Goal: Transaction & Acquisition: Subscribe to service/newsletter

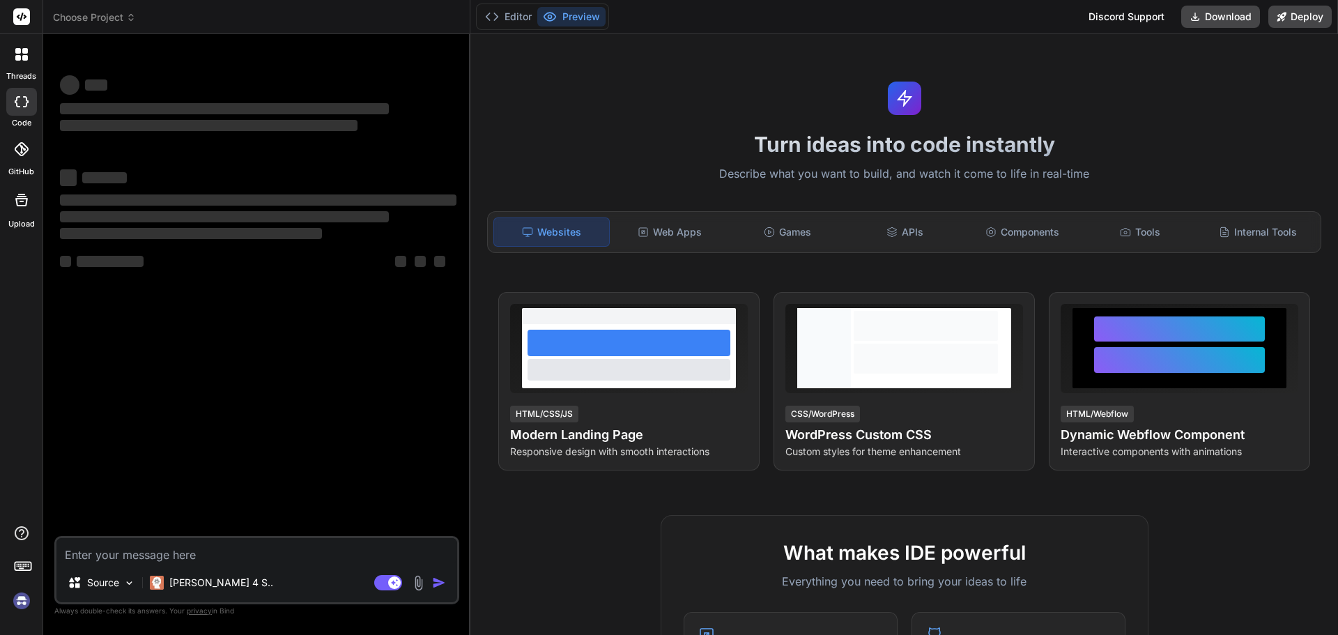
type textarea "x"
click at [165, 551] on textarea at bounding box center [256, 550] width 401 height 25
type textarea "Prepared guidelines describing - When the employee clicks on My Resignation, a …"
type textarea "x"
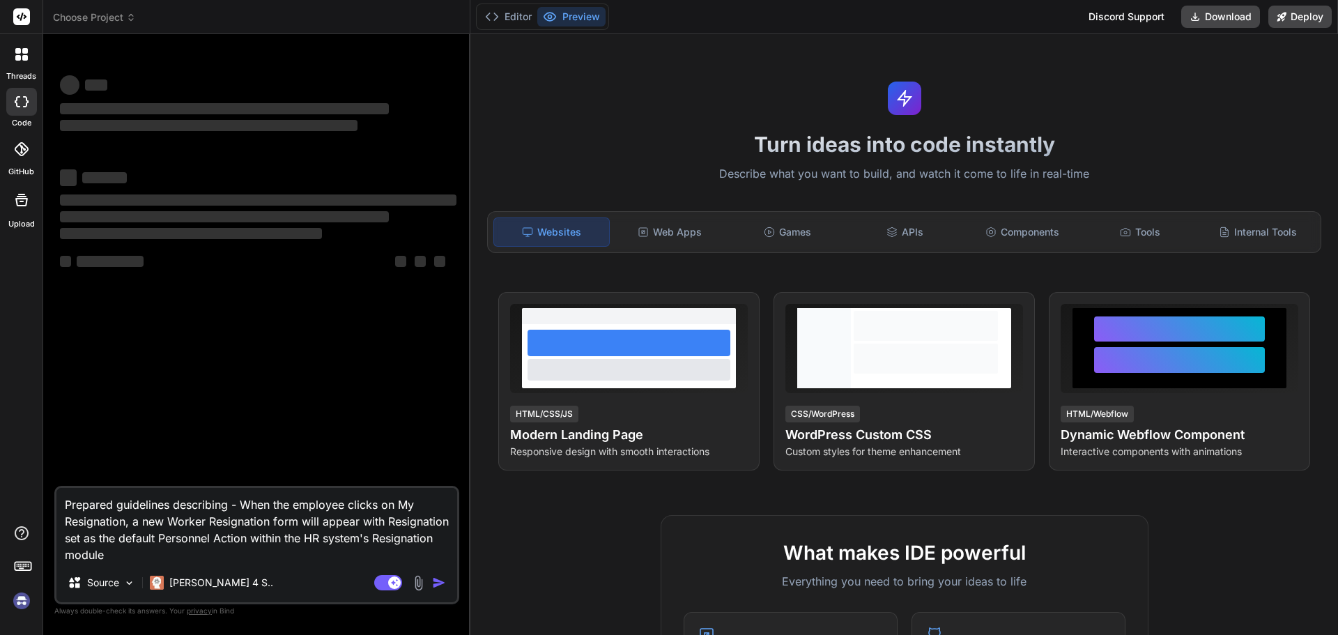
type textarea "Prepared guidelines describing - When the employee clicks on My Resignation, a …"
type textarea "x"
type textarea "Prepared guidelines describing - When the employee clicks on My Resignation, a …"
type textarea "x"
type textarea "Prepared guidelines describing - When the employee clicks on My Resignation, a …"
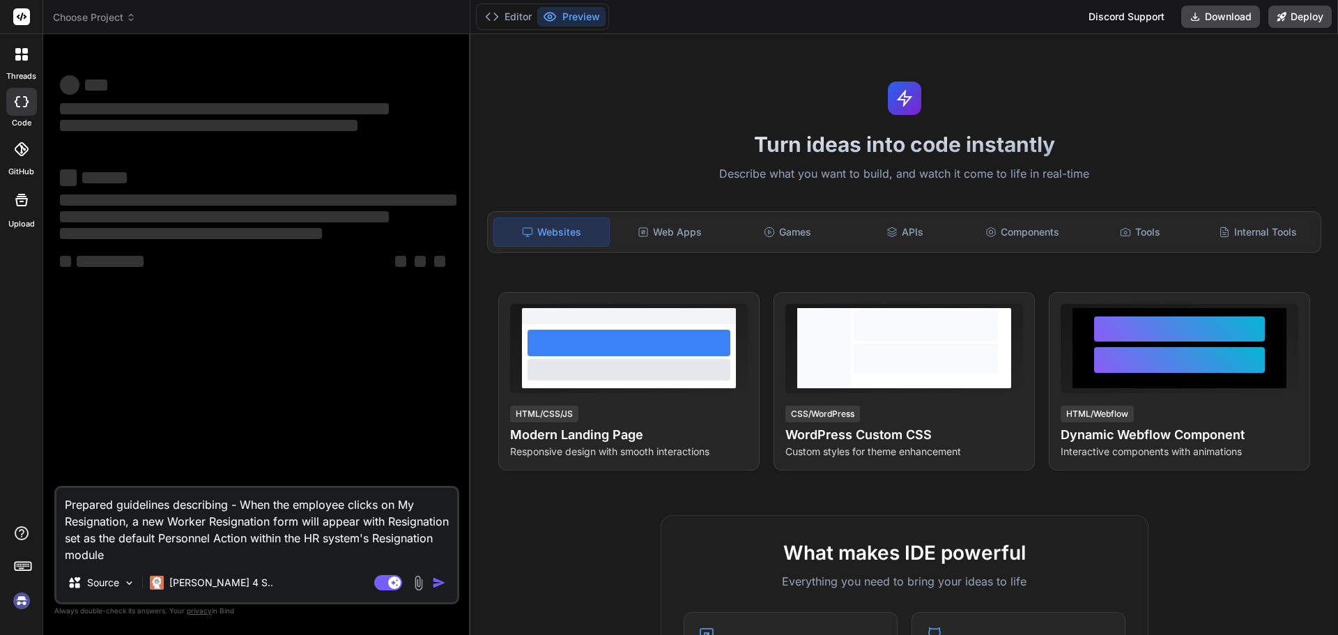
type textarea "x"
type textarea "Prepared guidelines describing - When the employee clicks on My Resignation, a …"
type textarea "x"
type textarea "Prepared guidelines describing - When the employee clicks on My Resignation, a …"
type textarea "x"
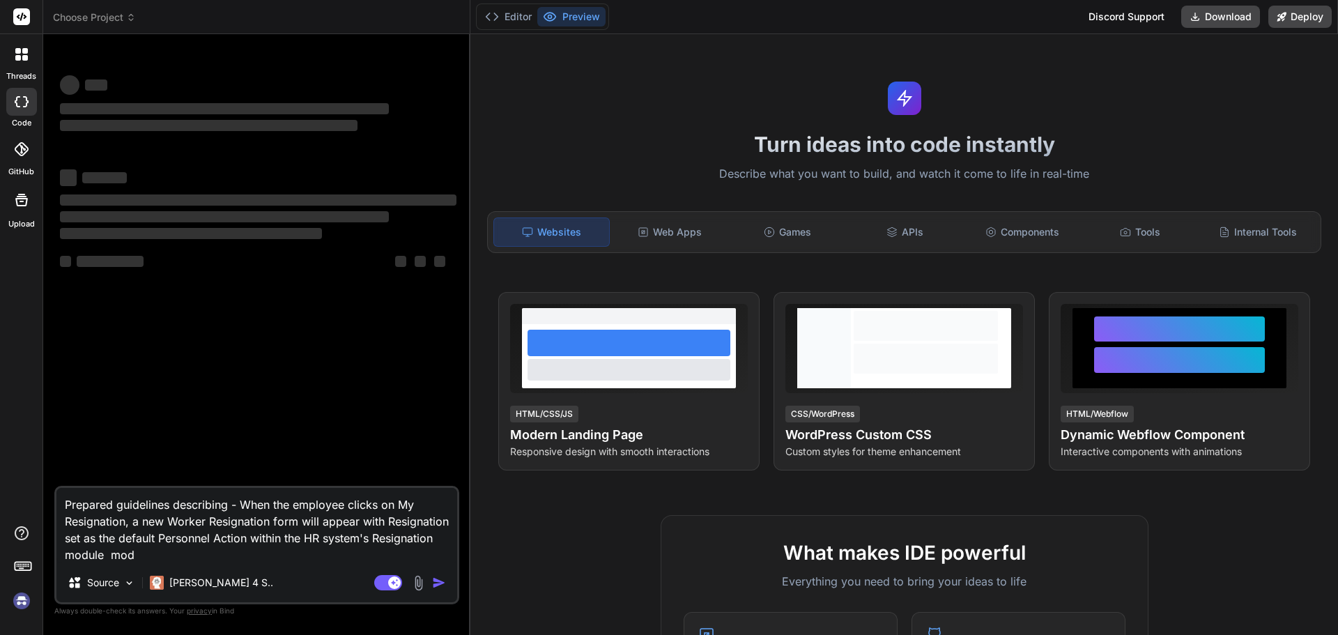
type textarea "Prepared guidelines describing - When the employee clicks on My Resignation, a …"
type textarea "x"
type textarea "Prepared guidelines describing - When the employee clicks on My Resignation, a …"
type textarea "x"
type textarea "Prepared guidelines describing - When the employee clicks on My Resignation, a …"
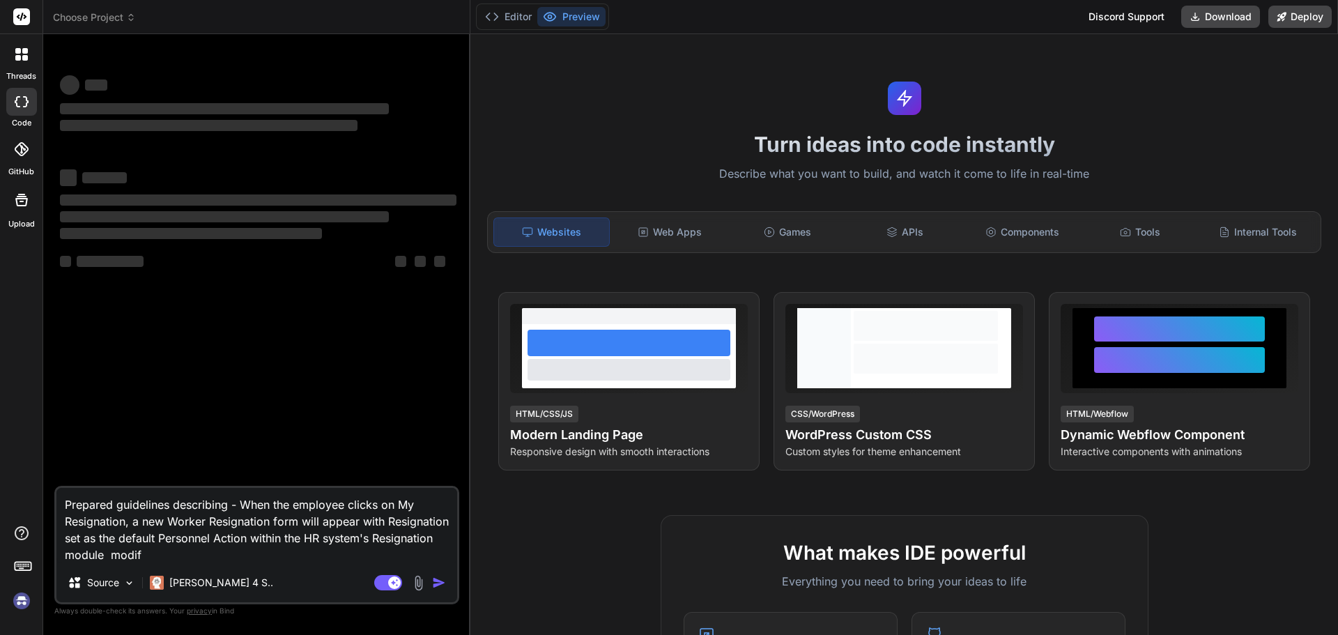
type textarea "x"
type textarea "Prepared guidelines describing - When the employee clicks on My Resignation, a …"
type textarea "x"
type textarea "Prepared guidelines describing - When the employee clicks on My Resignation, a …"
type textarea "x"
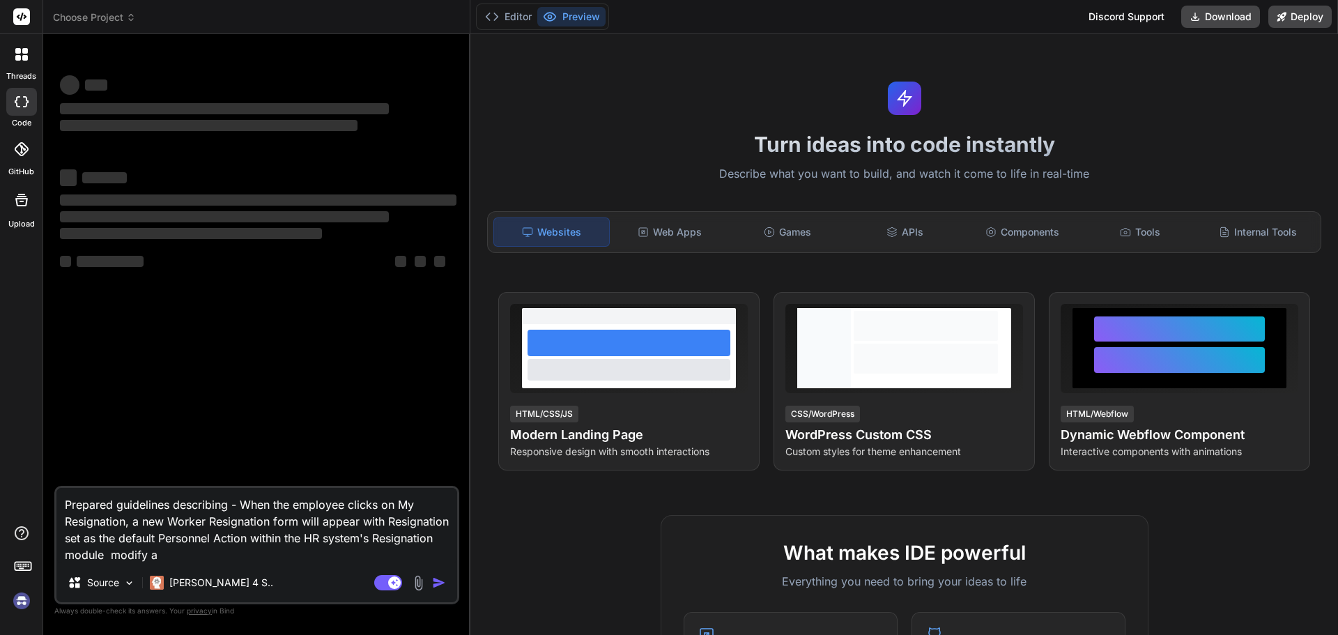
type textarea "Prepared guidelines describing - When the employee clicks on My Resignation, a …"
type textarea "x"
type textarea "Prepared guidelines describing - When the employee clicks on My Resignation, a …"
type textarea "x"
type textarea "Prepared guidelines describing - When the employee clicks on My Resignation, a …"
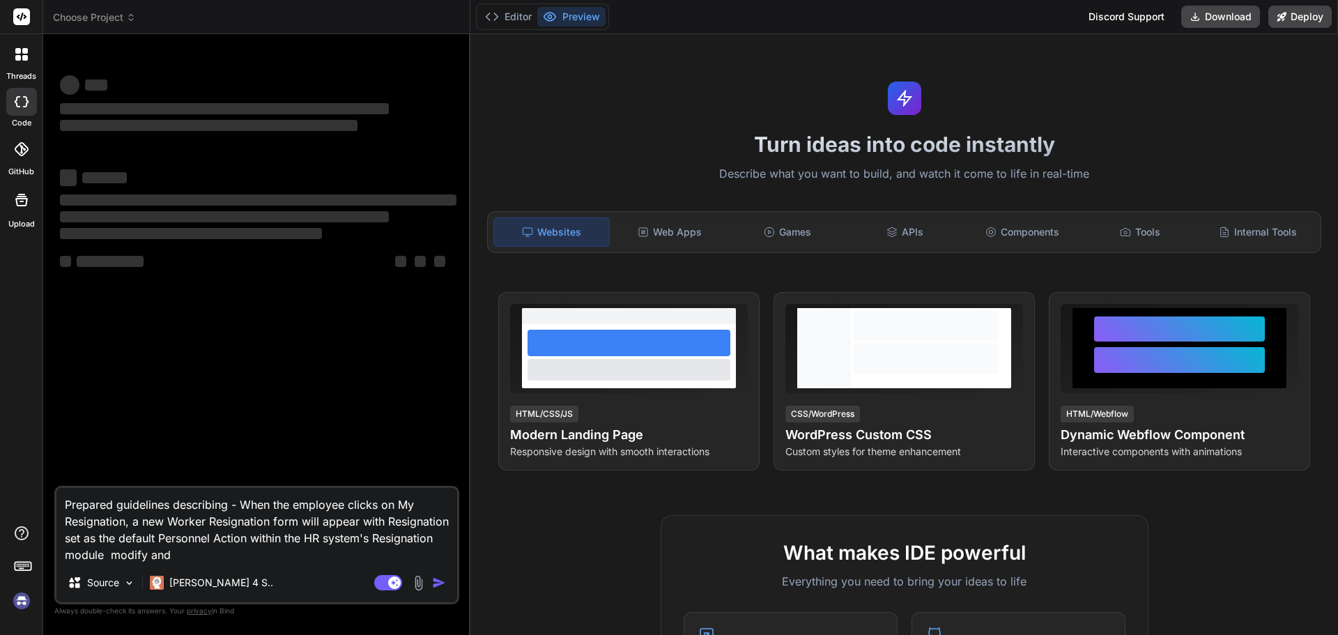
type textarea "x"
type textarea "Prepared guidelines describing - When the employee clicks on My Resignation, a …"
type textarea "x"
type textarea "Prepared guidelines describing - When the employee clicks on My Resignation, a …"
type textarea "x"
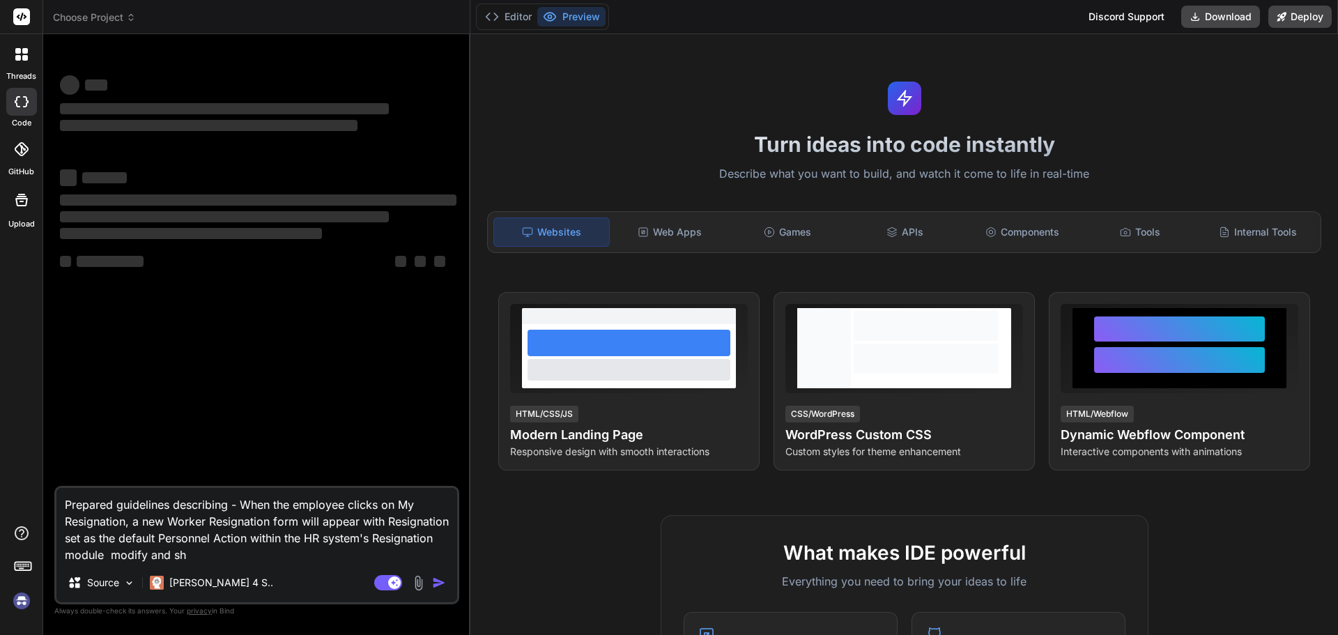
type textarea "Prepared guidelines describing - When the employee clicks on My Resignation, a …"
type textarea "x"
type textarea "Prepared guidelines describing - When the employee clicks on My Resignation, a …"
type textarea "x"
type textarea "Prepared guidelines describing - When the employee clicks on My Resignation, a …"
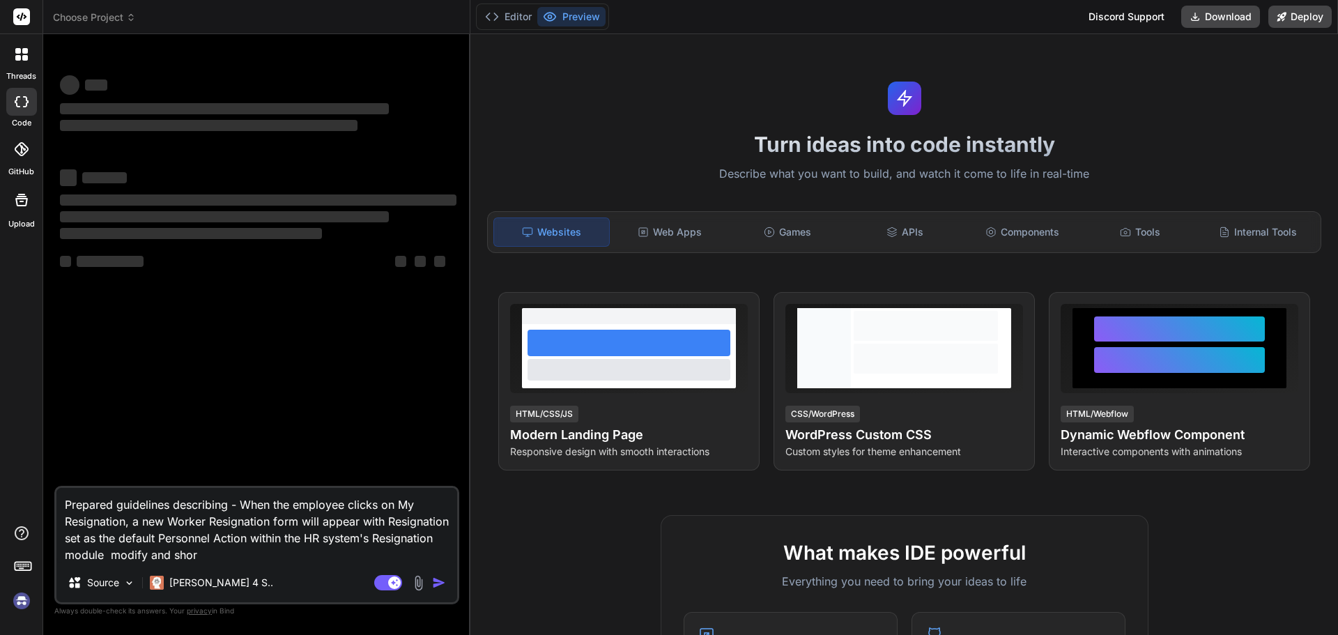
type textarea "x"
type textarea "Prepared guidelines describing - When the employee clicks on My Resignation, a …"
type textarea "x"
type textarea "Prepared guidelines describing - When the employee clicks on My Resignation, a …"
type textarea "x"
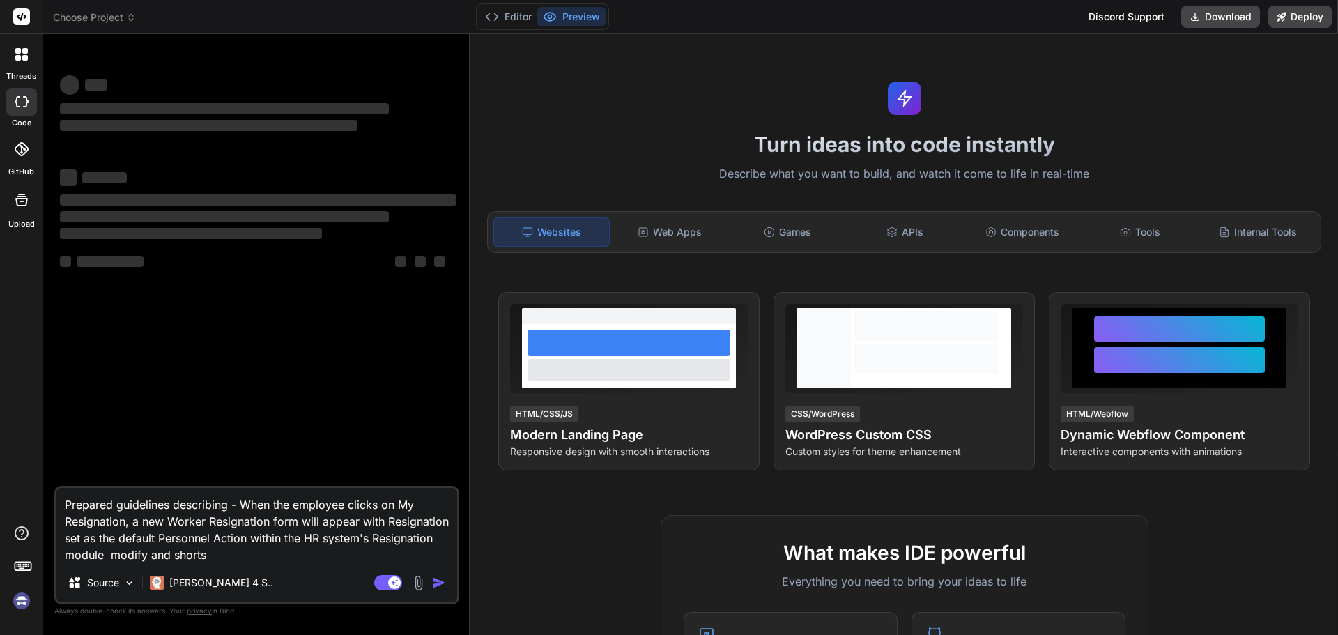
type textarea "Prepared guidelines describing - When the employee clicks on My Resignation, a …"
type textarea "x"
type textarea "Prepared guidelines describing - When the employee clicks on My Resignation, a …"
type textarea "x"
type textarea "Prepared guidelines describing - When the employee clicks on My Resignation, a …"
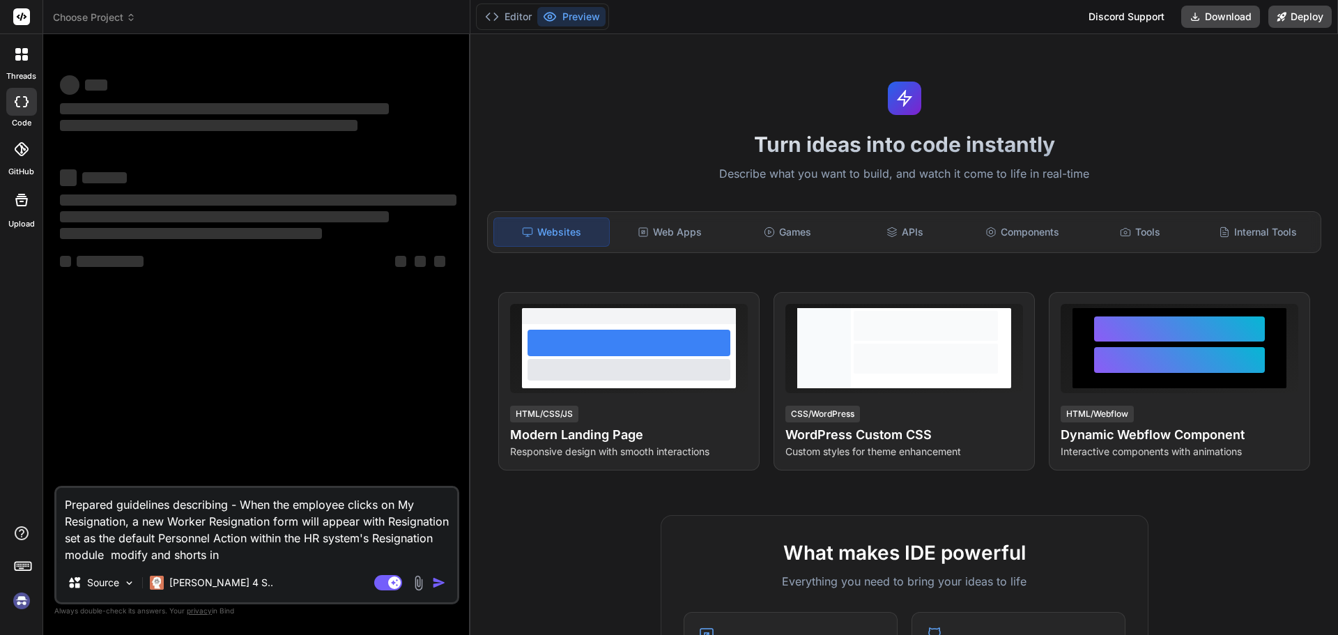
type textarea "x"
type textarea "Prepared guidelines describing - When the employee clicks on My Resignation, a …"
type textarea "x"
type textarea "Prepared guidelines describing - When the employee clicks on My Resignation, a …"
type textarea "x"
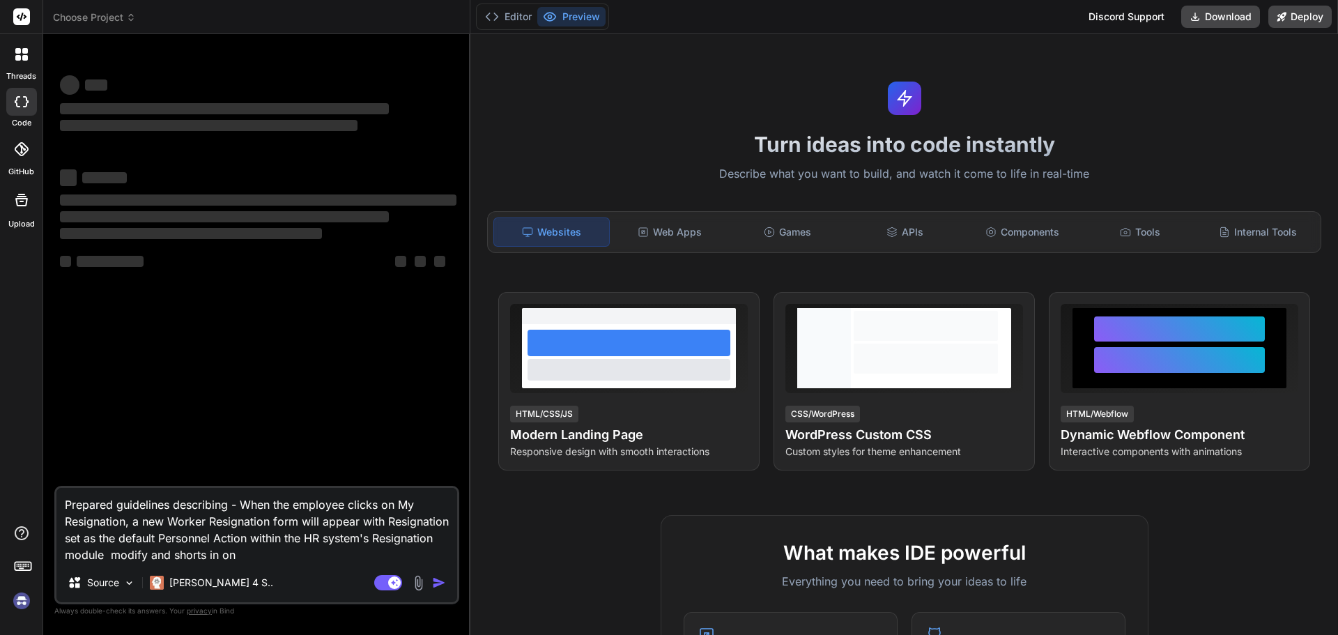
type textarea "Prepared guidelines describing - When the employee clicks on My Resignation, a …"
type textarea "x"
type textarea "Prepared guidelines describing - When the employee clicks on My Resignation, a …"
type textarea "x"
type textarea "Prepared guidelines describing - When the employee clicks on My Resignation, a …"
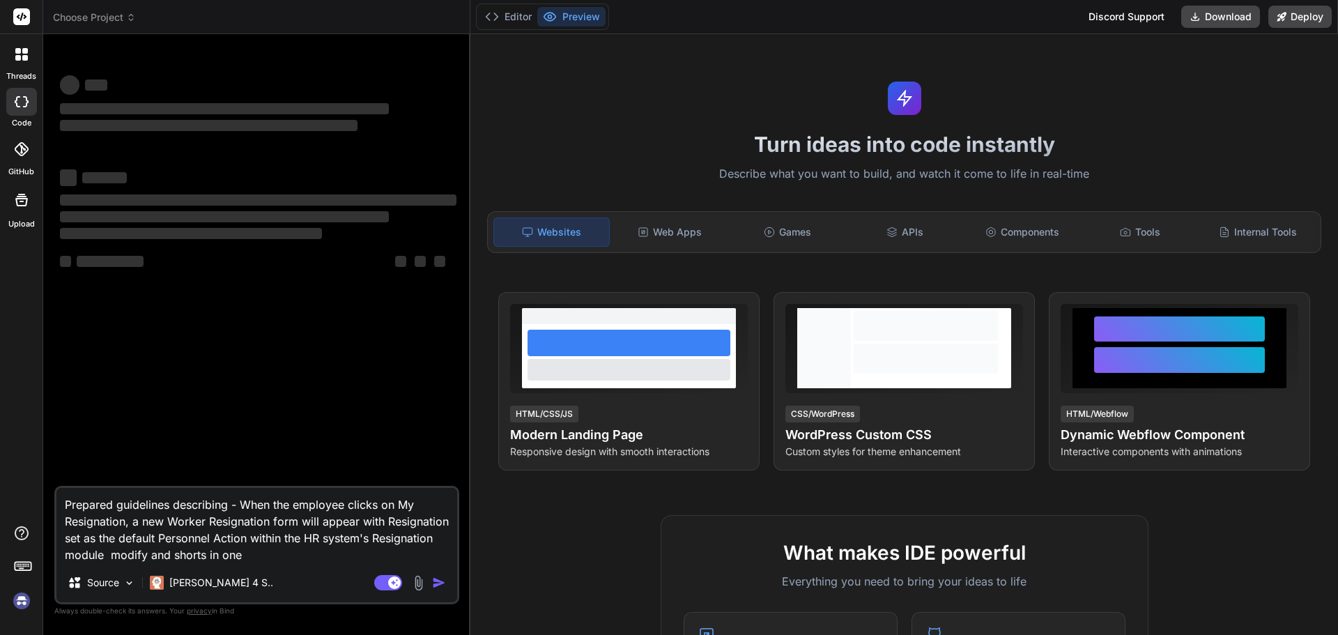
type textarea "x"
type textarea "Prepared guidelines describing - When the employee clicks on My Resignation, a …"
type textarea "x"
type textarea "Prepared guidelines describing - When the employee clicks on My Resignation, a …"
type textarea "x"
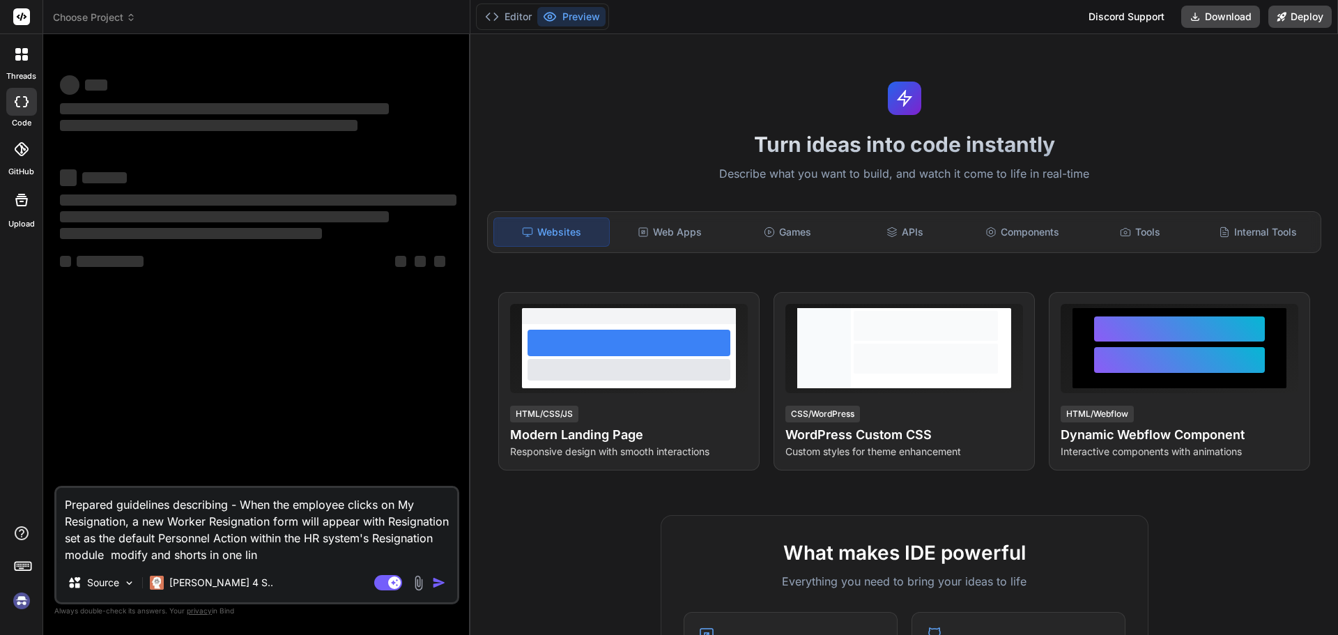
type textarea "Prepared guidelines describing - When the employee clicks on My Resignation, a …"
type textarea "x"
type textarea "Prepared guidelines describing - When the employee clicks on My Resignation, a …"
click at [23, 67] on div at bounding box center [21, 54] width 29 height 29
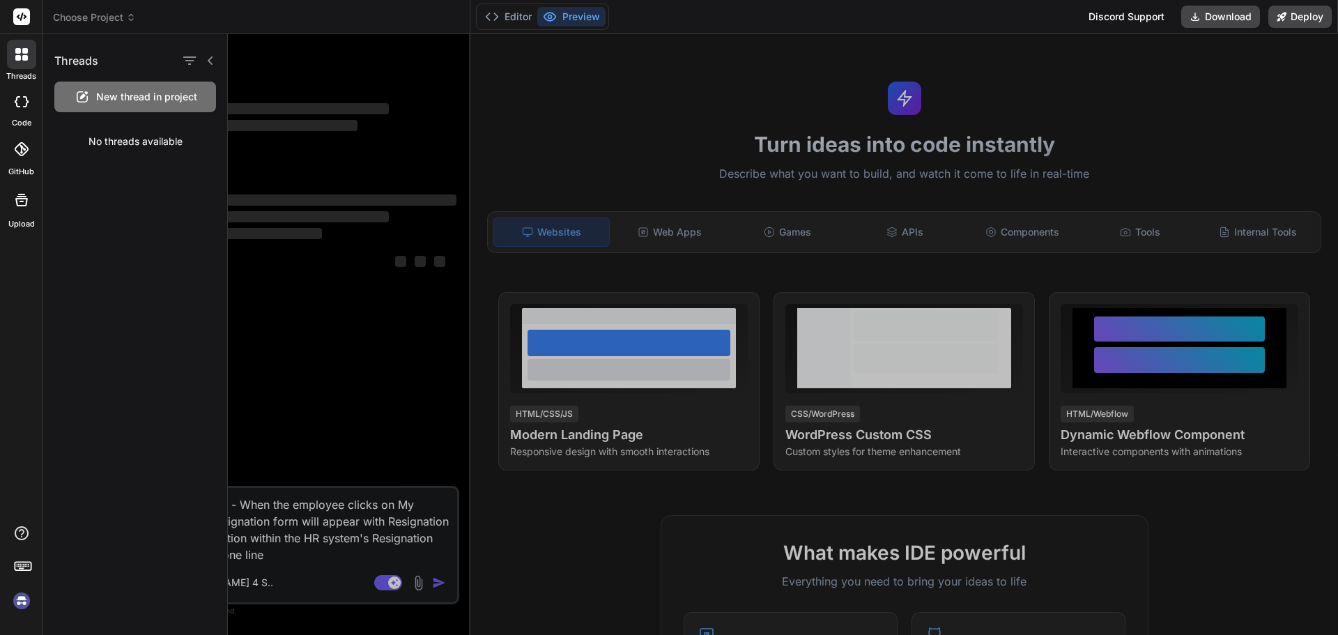
click at [25, 109] on div at bounding box center [21, 102] width 31 height 28
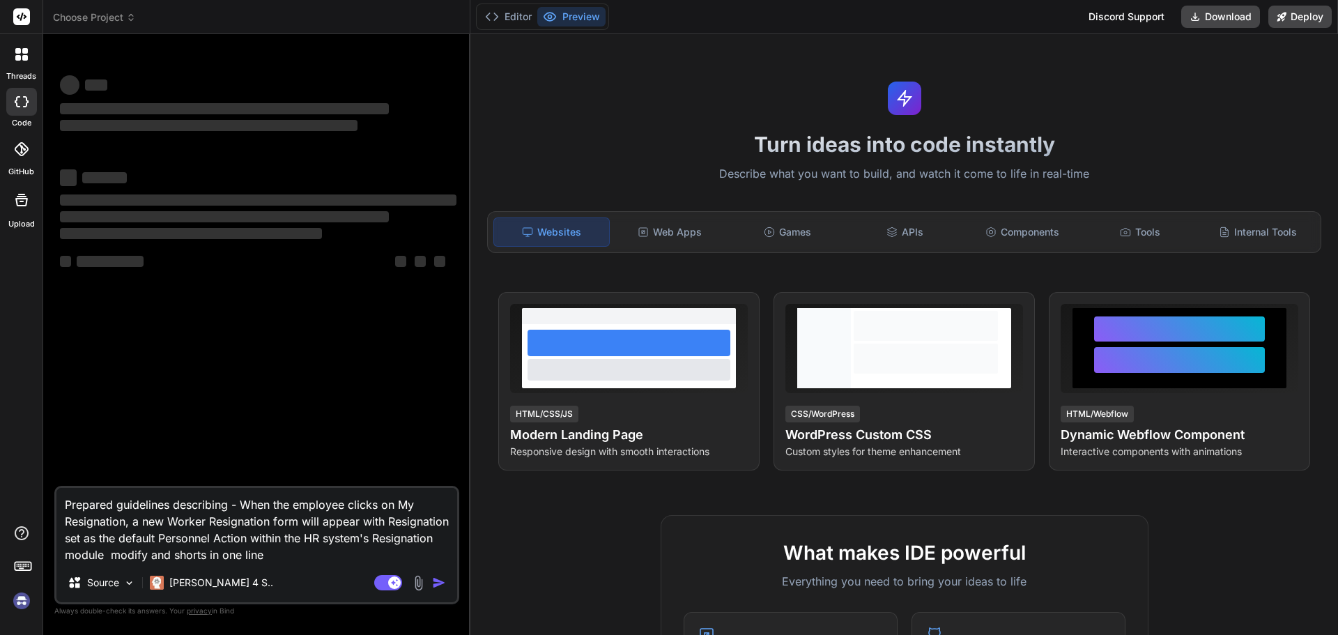
click at [312, 264] on div "‌ ‌ ‌ ‌ ‌" at bounding box center [258, 261] width 397 height 17
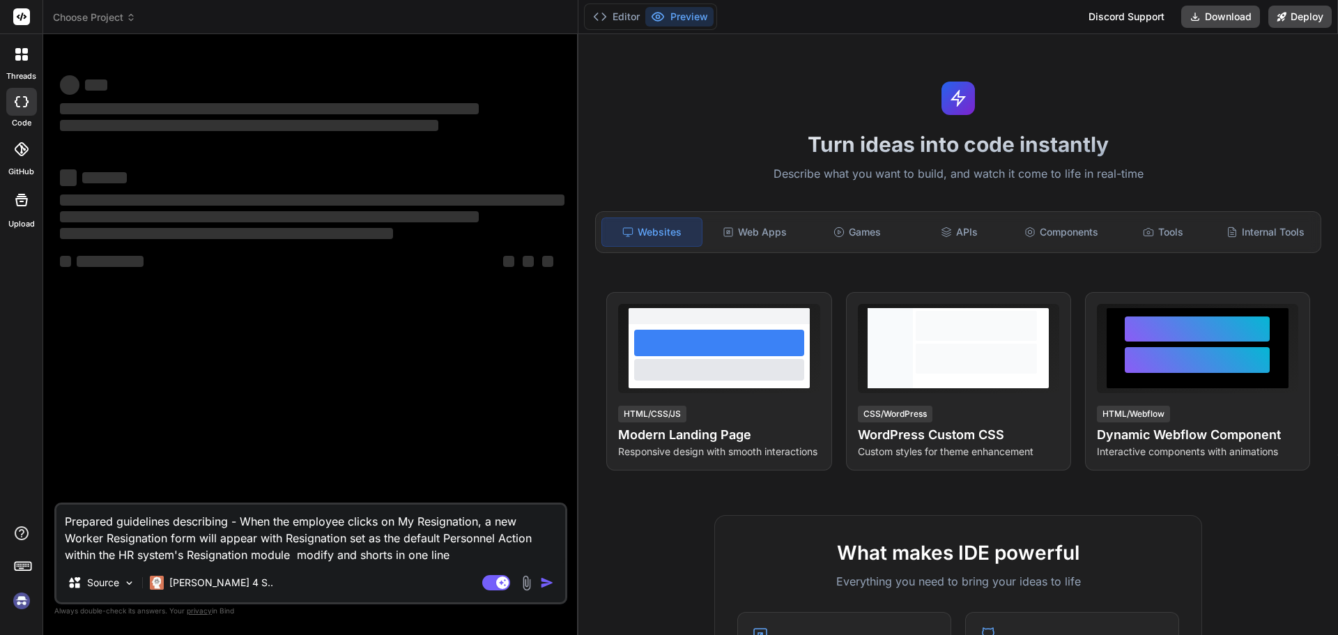
drag, startPoint x: 470, startPoint y: 171, endPoint x: 554, endPoint y: 230, distance: 102.5
click at [554, 230] on div "Bind AI Web Search Created with Pixso. Code Generator ‌ ‌ ‌ ‌ ‌ ‌ ‌ ‌ ‌ ‌ ‌ ‌ ‌…" at bounding box center [310, 334] width 535 height 601
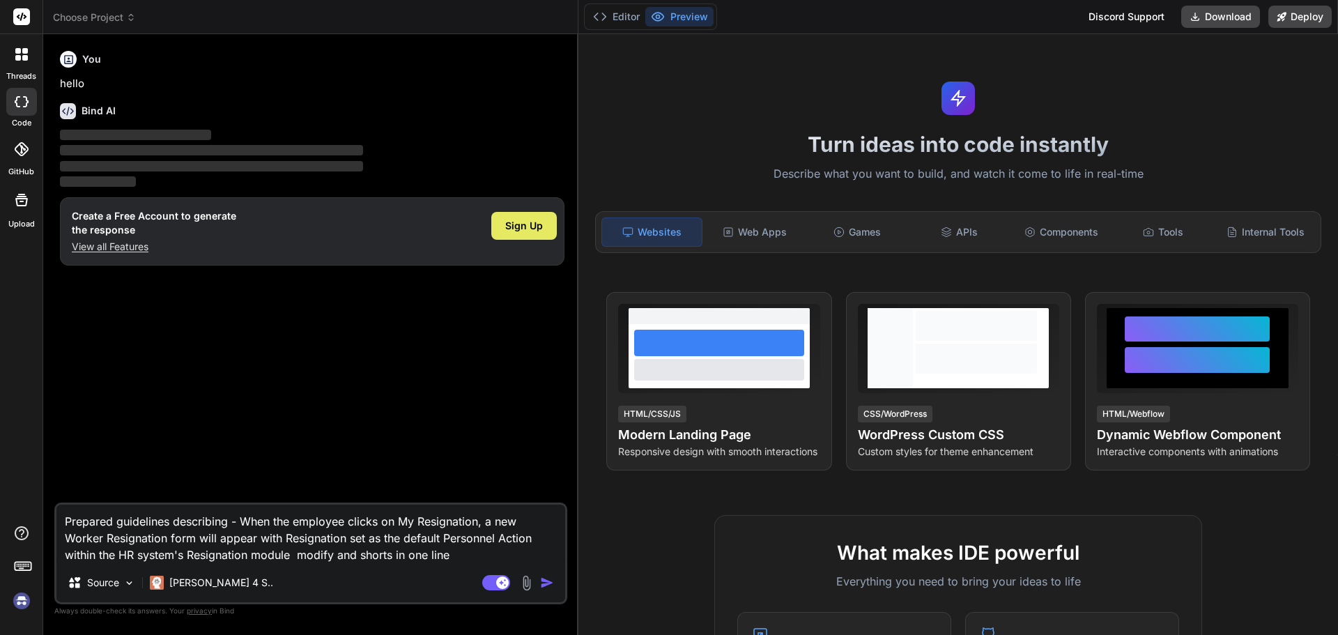
click at [528, 223] on span "Sign Up" at bounding box center [524, 226] width 38 height 14
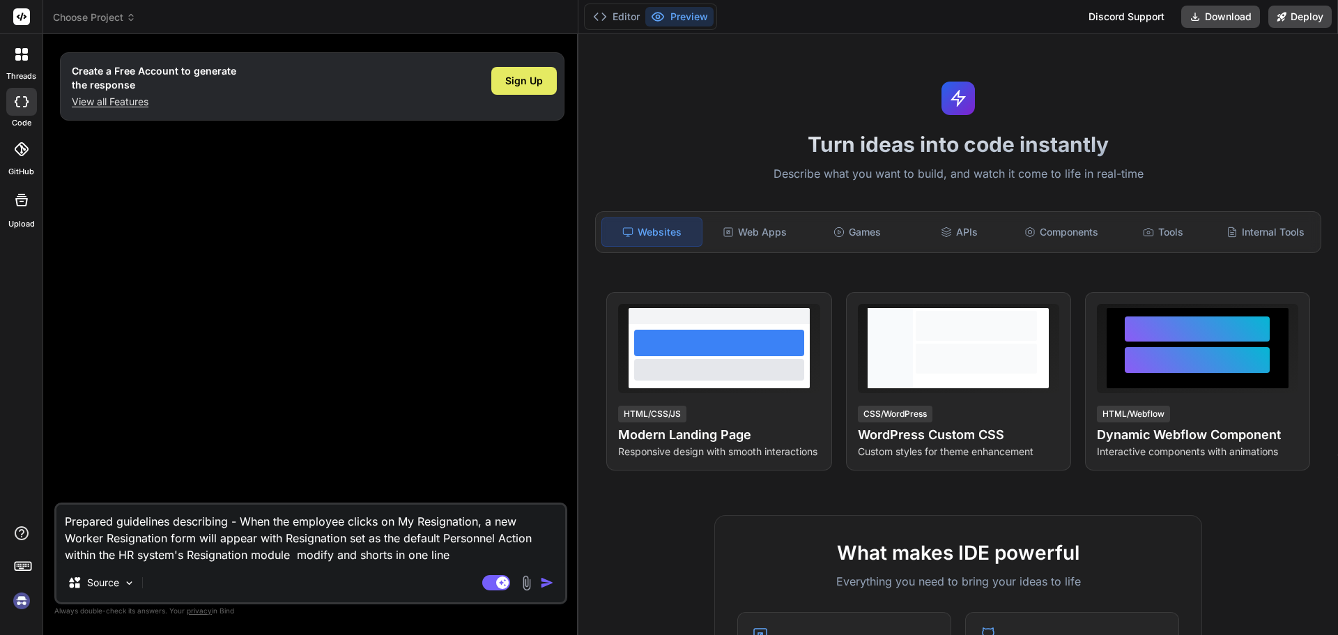
type textarea "x"
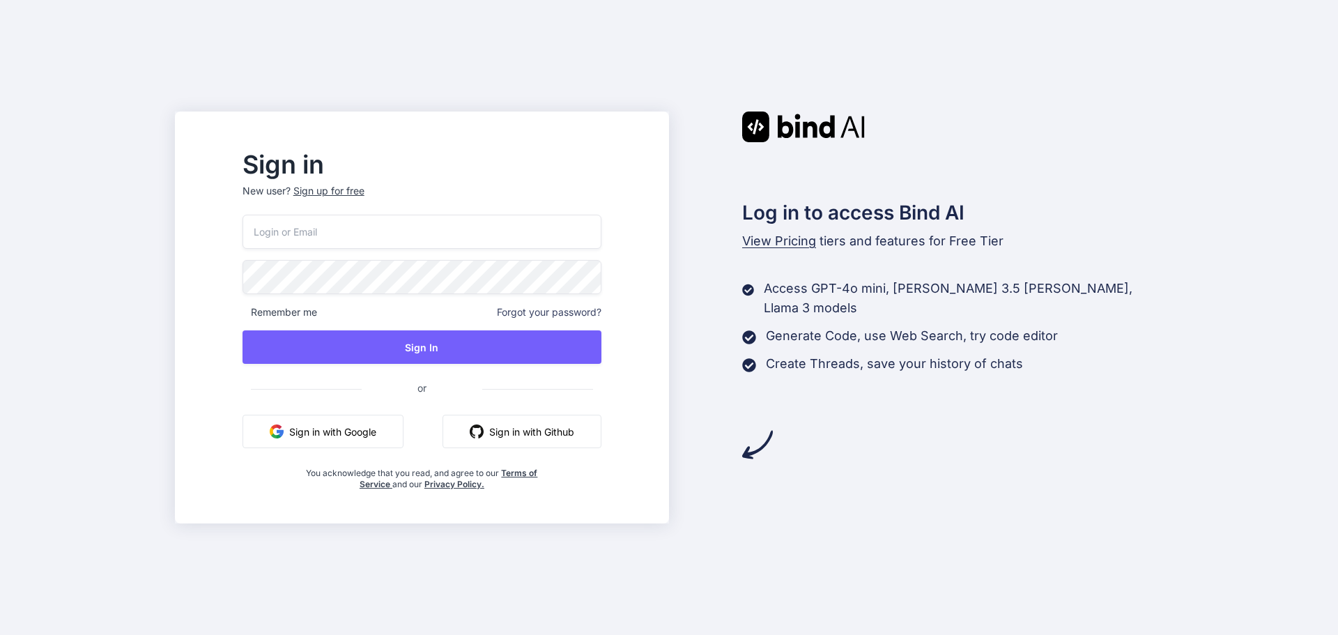
click at [397, 235] on input "email" at bounding box center [422, 232] width 359 height 34
click at [433, 234] on input "email" at bounding box center [422, 232] width 359 height 34
click at [377, 192] on p "New user? Sign up for free" at bounding box center [422, 199] width 359 height 31
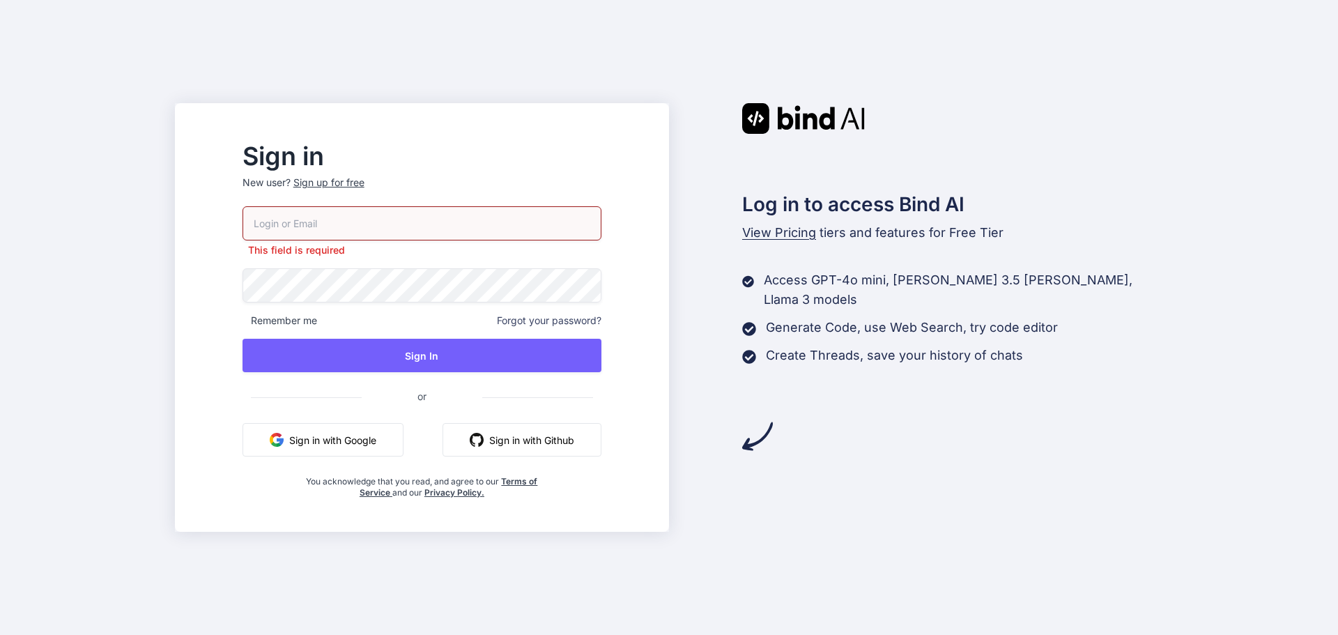
click at [365, 185] on div "Sign up for free" at bounding box center [328, 183] width 71 height 14
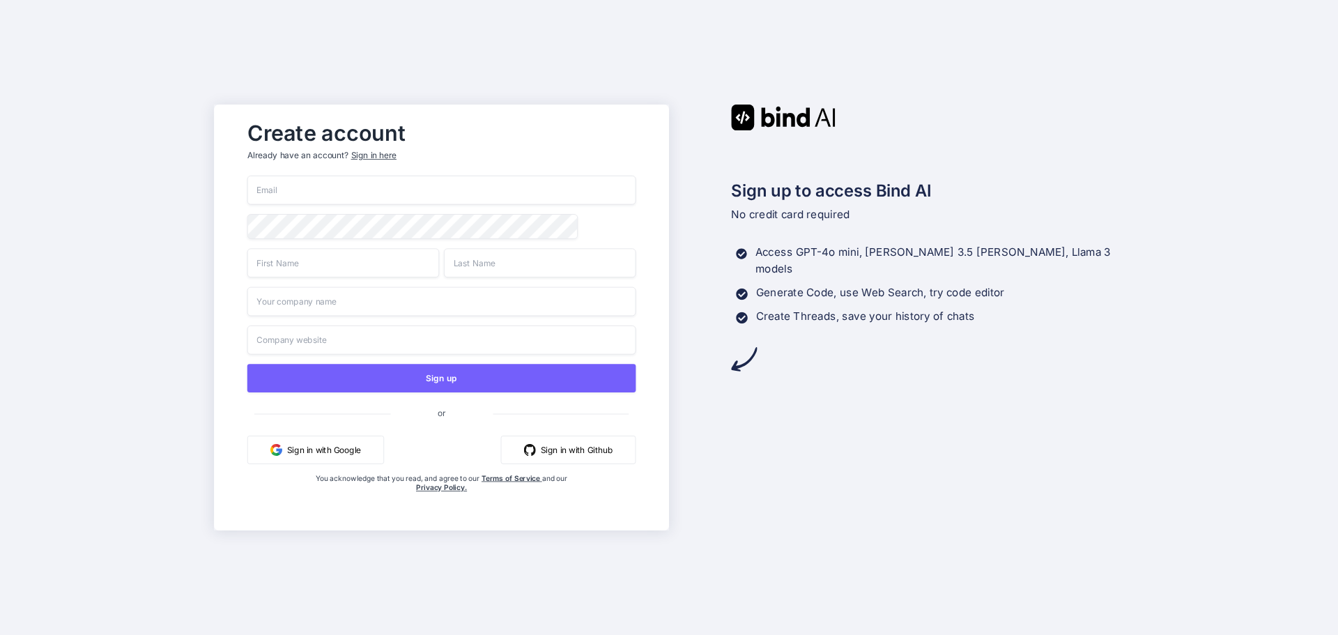
click at [359, 190] on input "email" at bounding box center [441, 190] width 389 height 29
type input "[EMAIL_ADDRESS][DOMAIN_NAME]"
click at [358, 266] on input "text" at bounding box center [343, 262] width 192 height 29
type input "t"
type input "binoad"
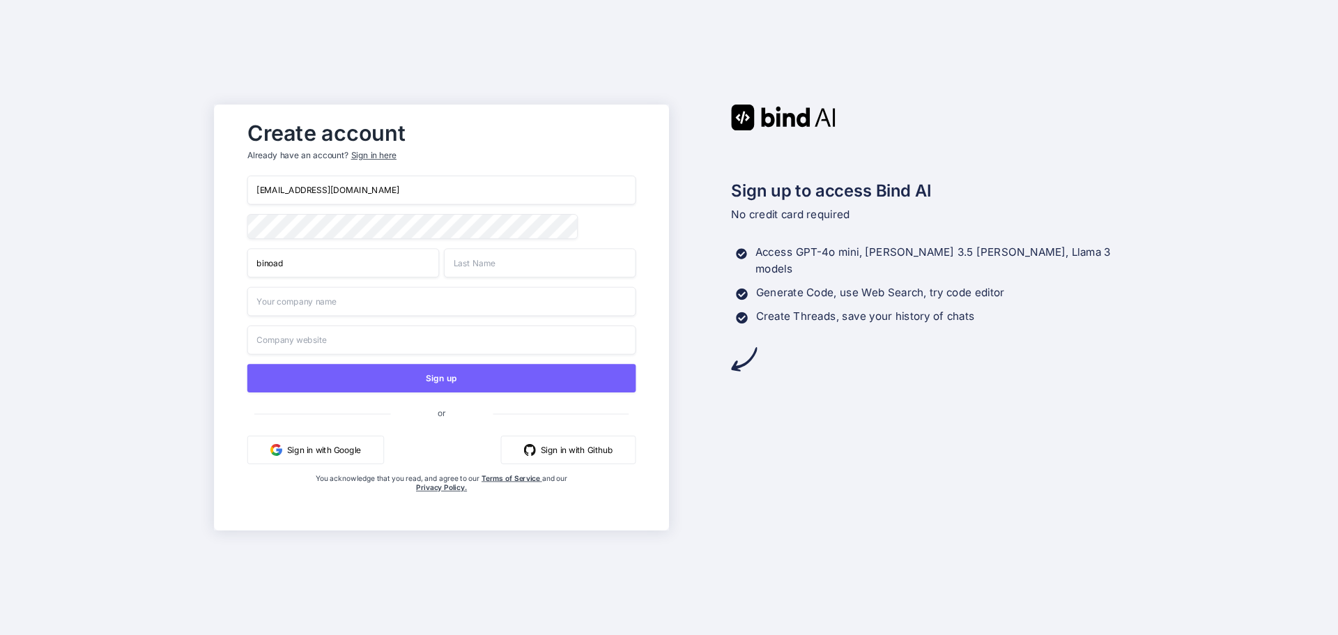
click at [493, 264] on input "text" at bounding box center [540, 262] width 192 height 29
type input "kumar"
click at [388, 302] on input "text" at bounding box center [441, 301] width 389 height 29
type input "chetu"
click at [372, 343] on input "text" at bounding box center [441, 340] width 389 height 29
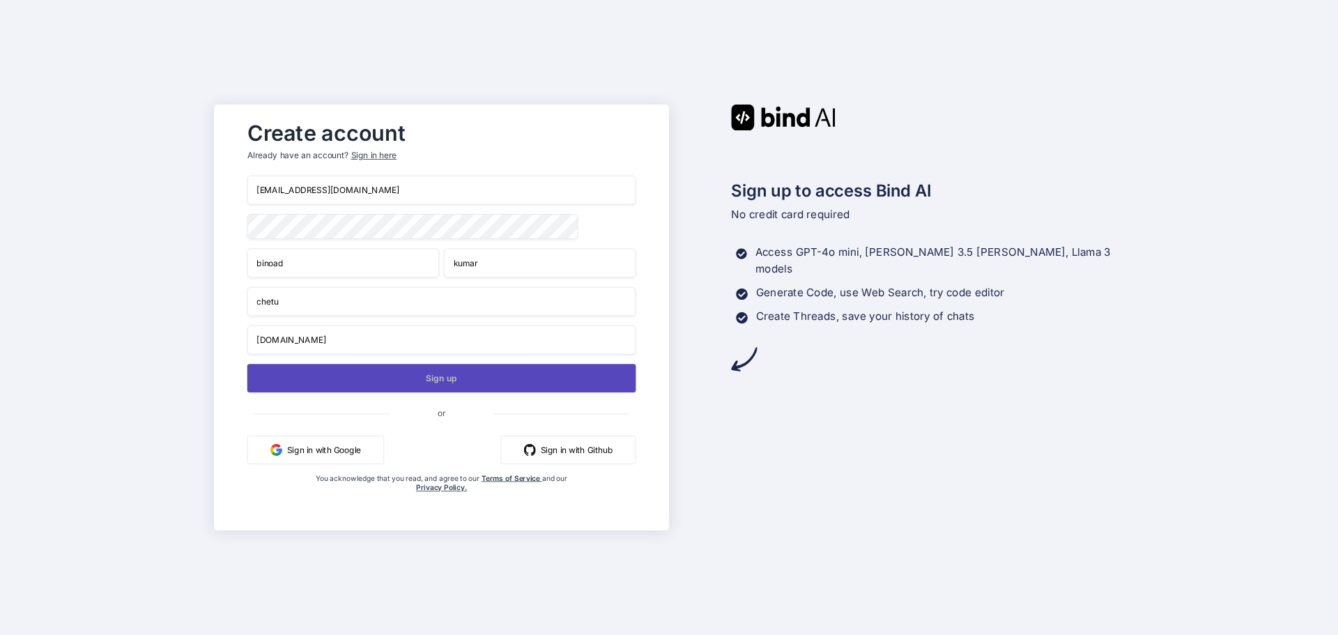
type input "chetu.com"
click at [408, 381] on button "Sign up" at bounding box center [441, 378] width 389 height 29
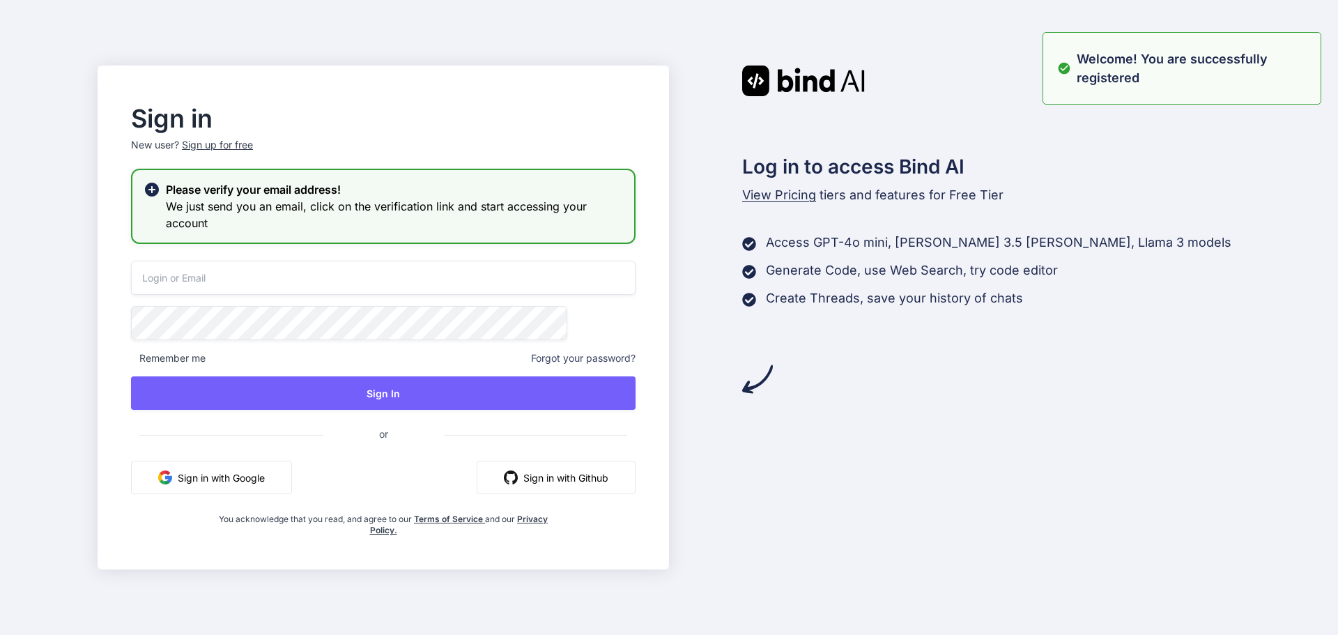
click at [322, 274] on input "email" at bounding box center [383, 278] width 505 height 34
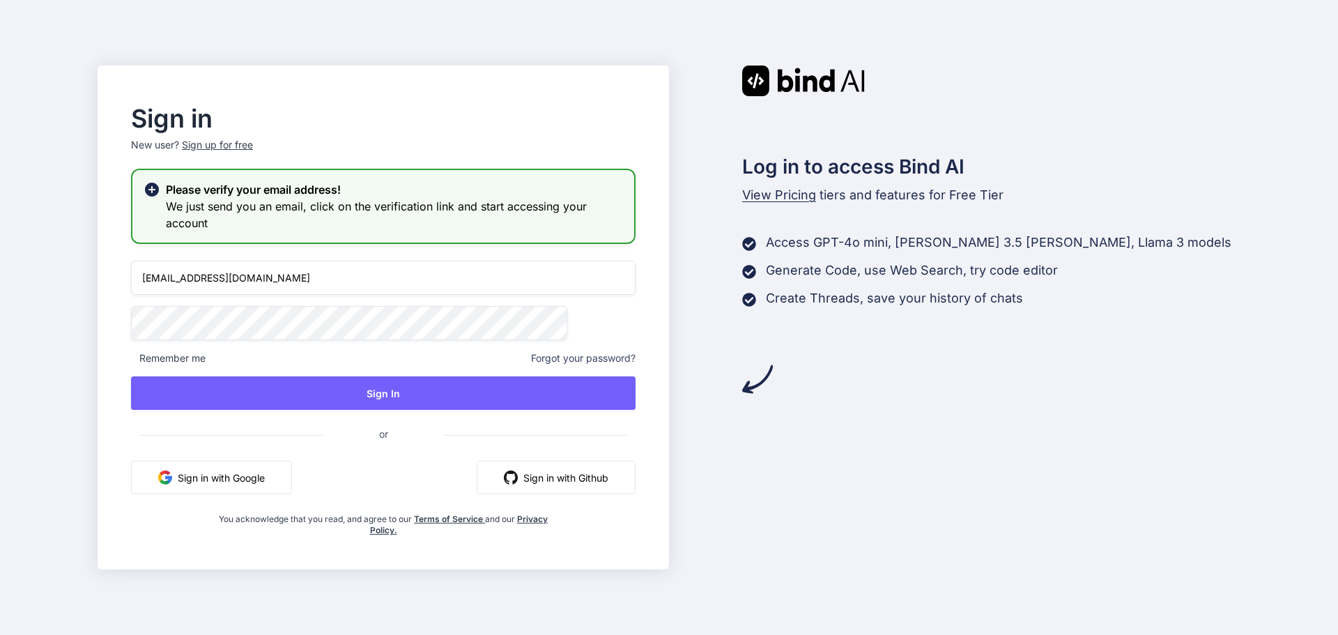
type input "rahulk3@chetu.com"
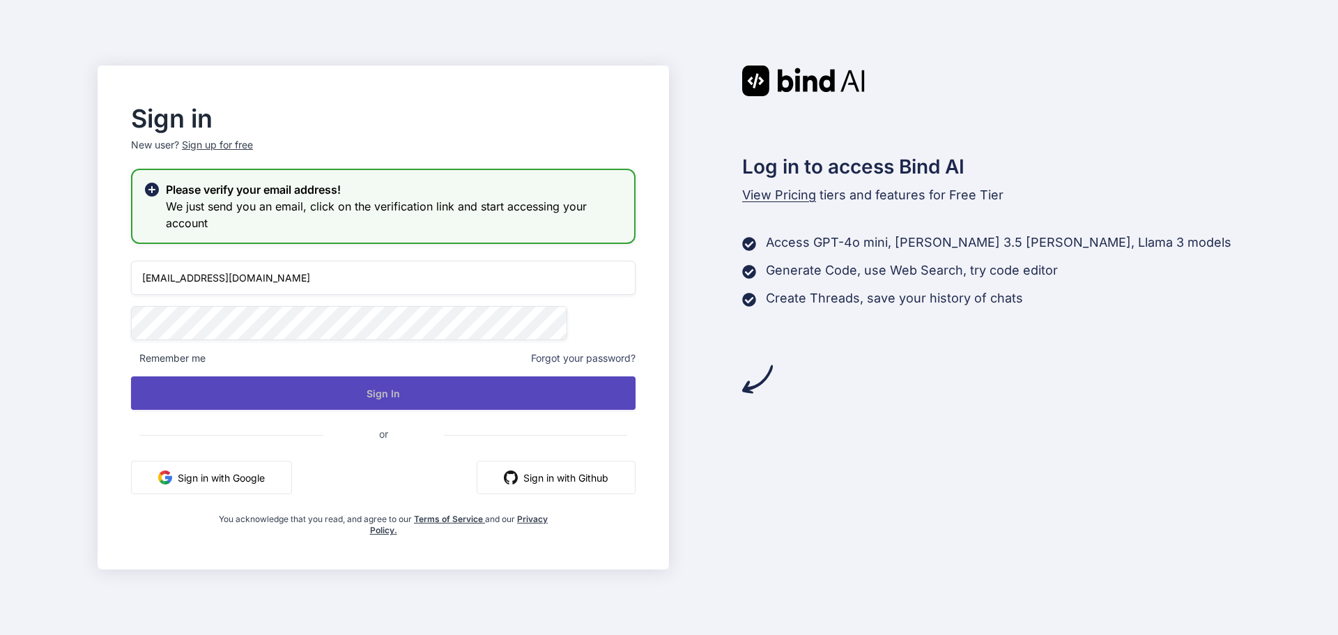
click at [395, 388] on button "Sign In" at bounding box center [383, 392] width 505 height 33
click at [411, 399] on button "Sign In" at bounding box center [383, 392] width 505 height 33
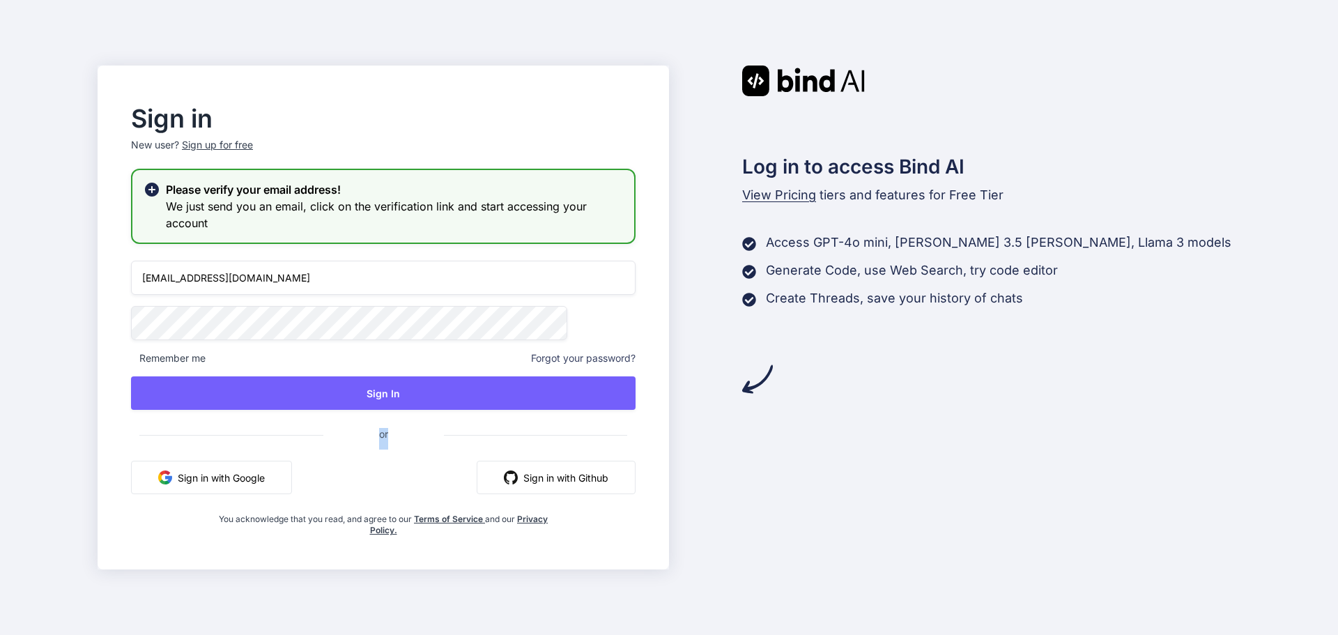
drag, startPoint x: 413, startPoint y: 434, endPoint x: 427, endPoint y: 434, distance: 14.6
click at [427, 434] on span "or" at bounding box center [383, 434] width 121 height 34
click at [429, 434] on span "or" at bounding box center [383, 434] width 121 height 34
